Goal: Book appointment/travel/reservation

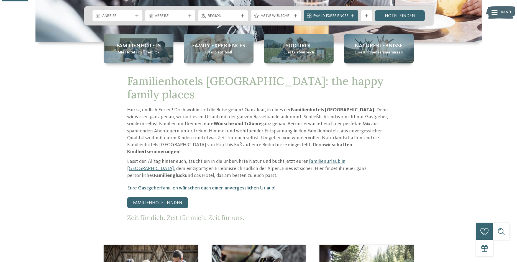
scroll to position [111, 0]
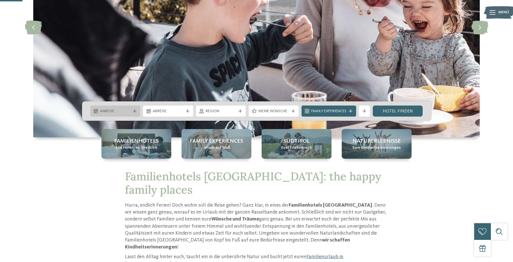
click at [128, 112] on span "Anreise" at bounding box center [115, 112] width 31 height 6
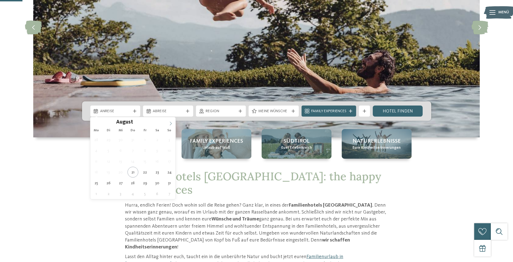
click at [170, 123] on icon at bounding box center [171, 124] width 4 height 4
type input "****"
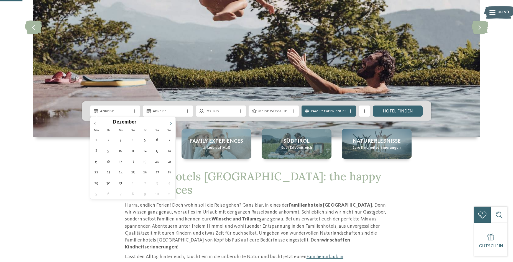
click at [170, 123] on icon at bounding box center [171, 124] width 4 height 4
click at [169, 124] on icon at bounding box center [171, 124] width 4 height 4
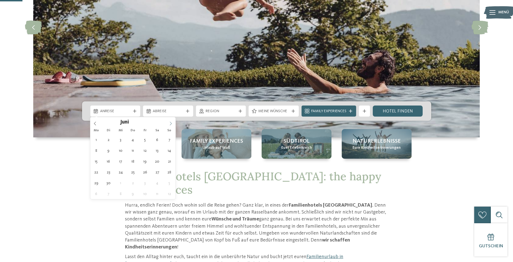
click at [169, 124] on icon at bounding box center [171, 124] width 4 height 4
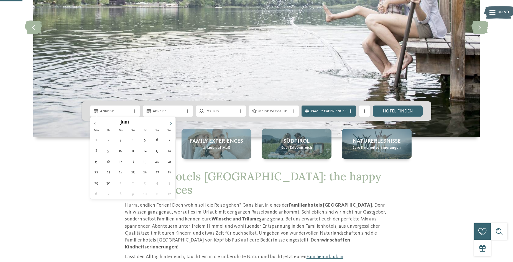
click at [169, 124] on icon at bounding box center [171, 124] width 4 height 4
type div "[DATE]"
type input "****"
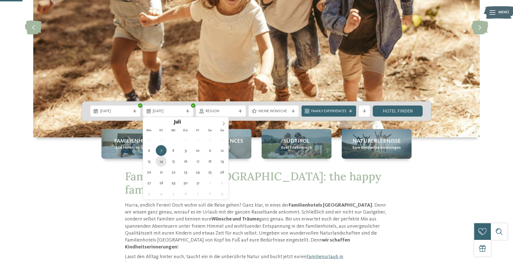
type div "[DATE]"
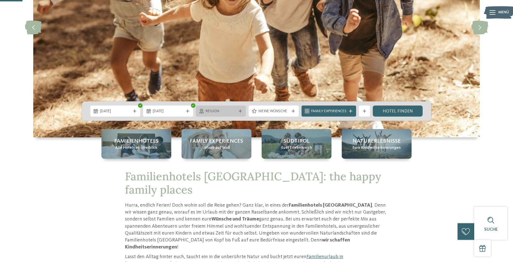
click at [240, 110] on icon at bounding box center [240, 110] width 3 height 3
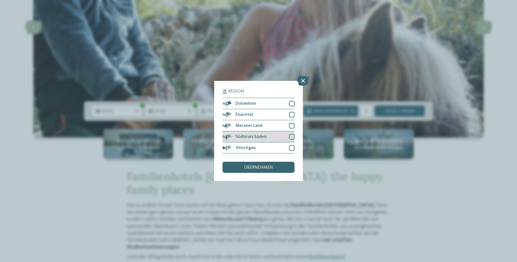
click at [251, 136] on span "Südtirols Süden" at bounding box center [251, 137] width 31 height 4
click at [258, 166] on span "übernehmen" at bounding box center [258, 167] width 29 height 4
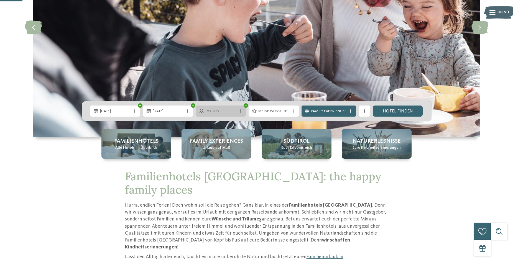
click at [239, 112] on icon at bounding box center [240, 110] width 3 height 3
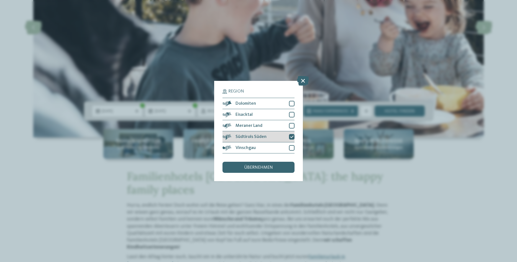
click at [287, 139] on div "Südtirols Süden" at bounding box center [259, 136] width 72 height 11
click at [273, 169] on div "übernehmen" at bounding box center [259, 167] width 72 height 11
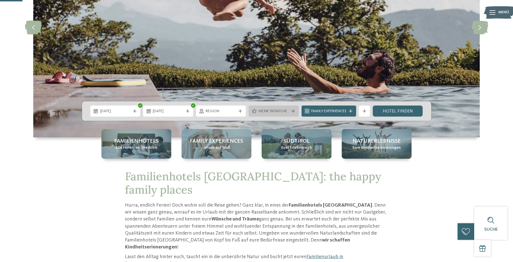
click at [294, 108] on div "Meine Wünsche" at bounding box center [274, 111] width 50 height 11
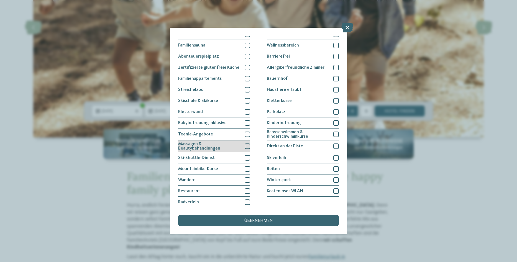
scroll to position [28, 0]
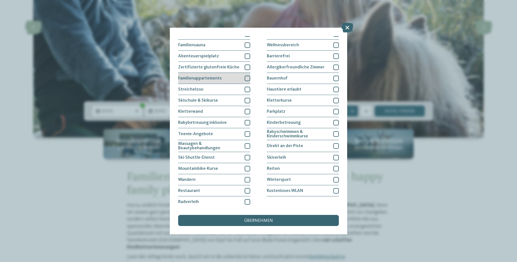
click at [245, 77] on div at bounding box center [248, 79] width 6 height 6
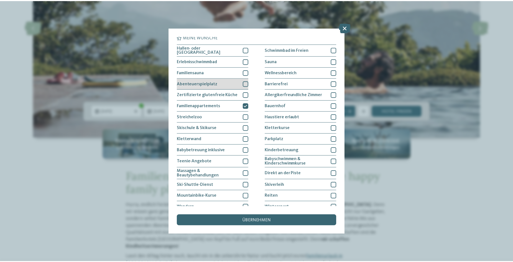
scroll to position [0, 0]
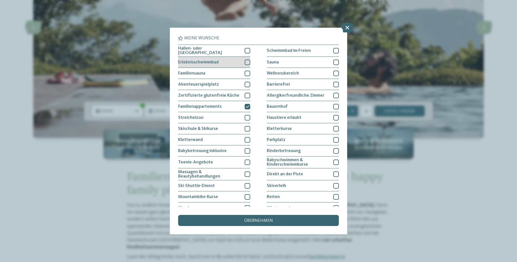
click at [245, 61] on div at bounding box center [248, 63] width 6 height 6
click at [266, 217] on div "übernehmen" at bounding box center [258, 220] width 161 height 11
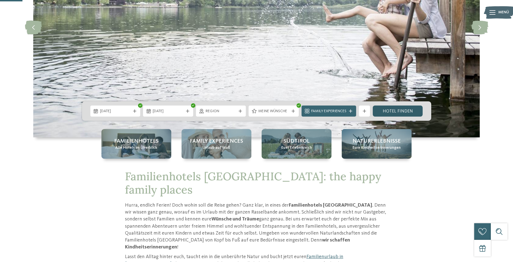
click at [388, 113] on link "Hotel finden" at bounding box center [398, 111] width 50 height 11
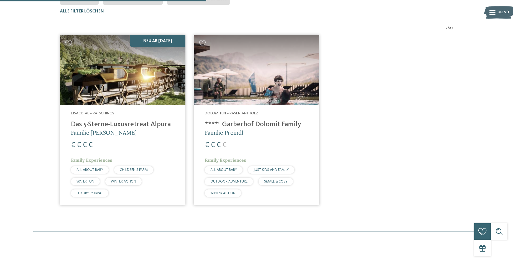
click at [241, 126] on h4 "****ˢ Garberhof Dolomit Family" at bounding box center [256, 125] width 103 height 8
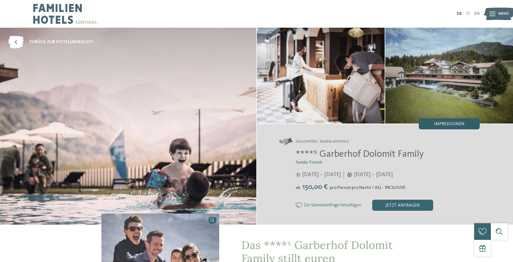
click at [451, 125] on span "Impressionen" at bounding box center [449, 124] width 30 height 4
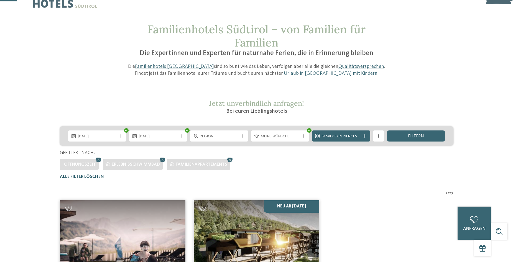
scroll to position [15, 0]
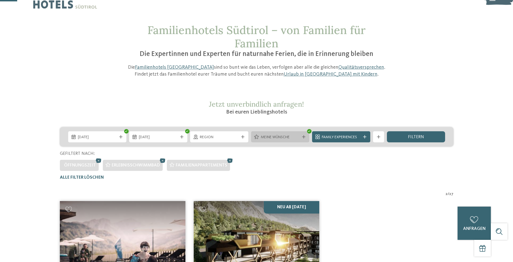
click at [304, 138] on icon at bounding box center [303, 136] width 3 height 3
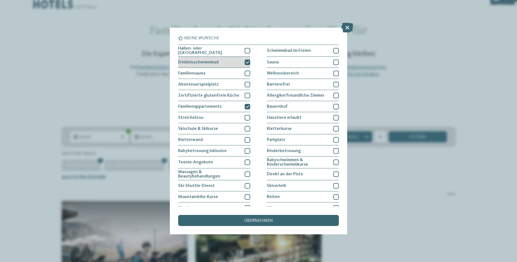
click at [245, 60] on div at bounding box center [248, 63] width 6 height 6
click at [247, 105] on icon at bounding box center [248, 106] width 4 height 3
click at [256, 223] on span "übernehmen" at bounding box center [258, 221] width 29 height 4
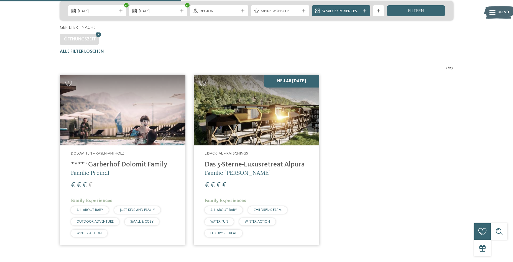
scroll to position [182, 0]
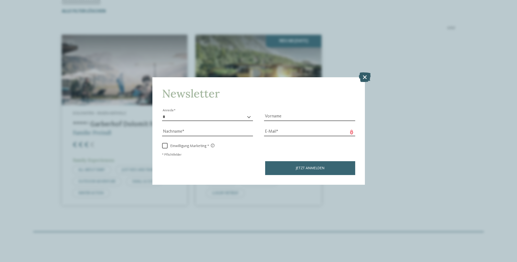
click at [367, 75] on icon at bounding box center [365, 77] width 12 height 10
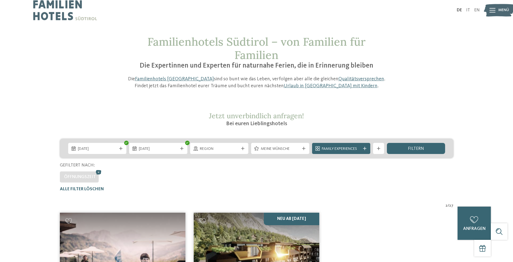
scroll to position [0, 0]
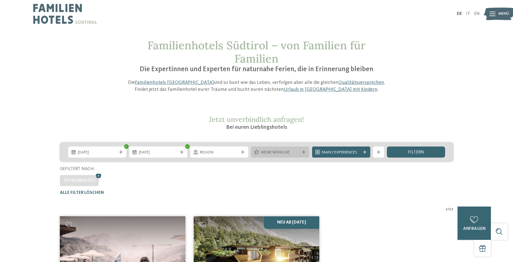
click at [273, 151] on span "Meine Wünsche" at bounding box center [280, 153] width 39 height 6
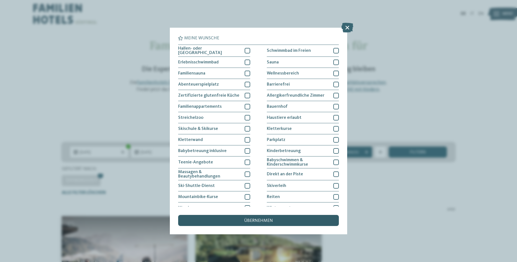
click at [257, 220] on span "übernehmen" at bounding box center [258, 221] width 29 height 4
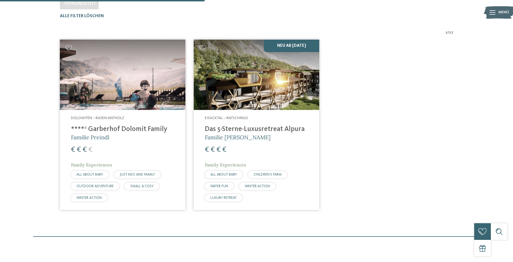
scroll to position [182, 0]
